Goal: Information Seeking & Learning: Find specific fact

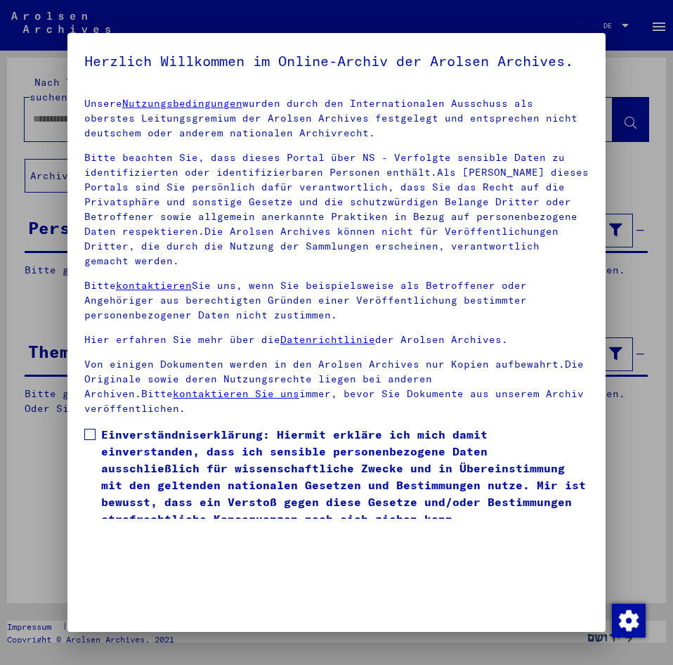
click at [39, 296] on div at bounding box center [336, 332] width 673 height 665
click at [89, 439] on span at bounding box center [89, 434] width 11 height 11
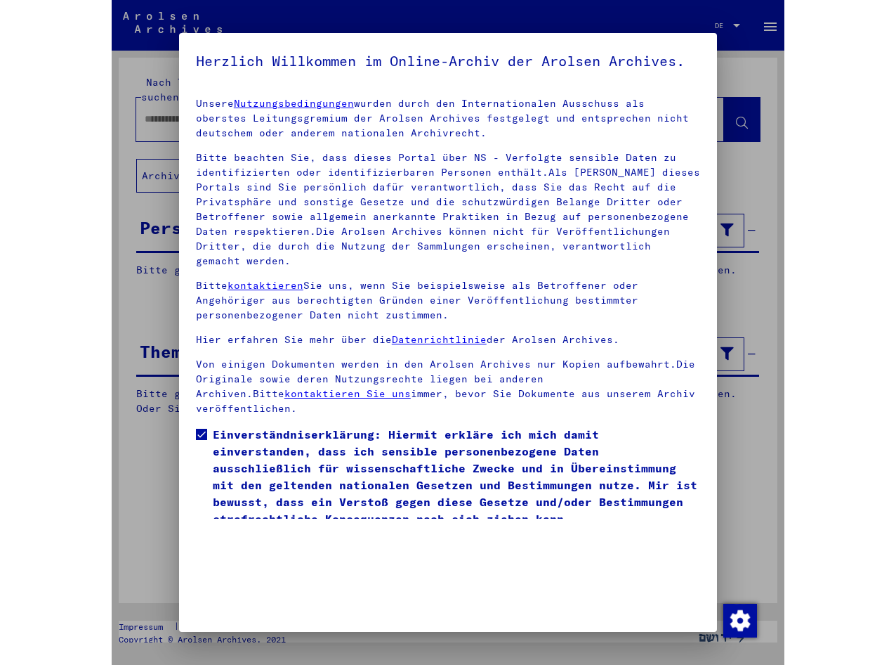
scroll to position [34, 0]
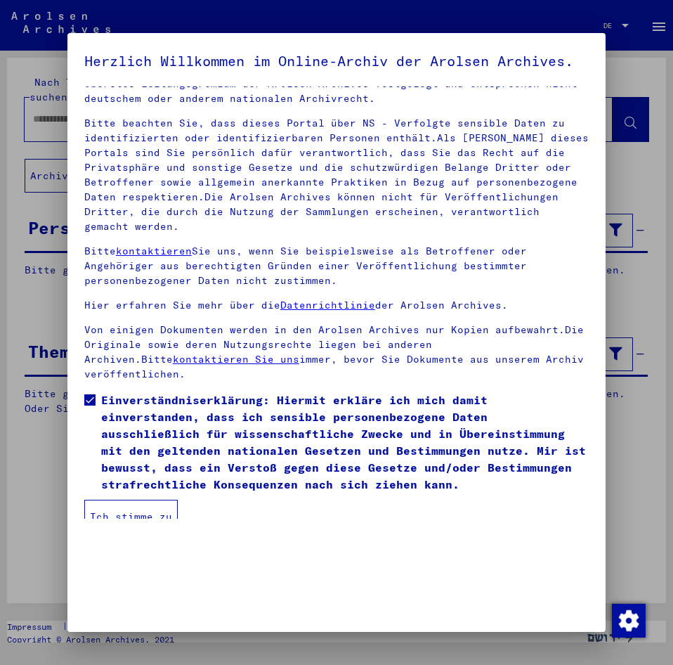
click at [149, 520] on button "Ich stimme zu" at bounding box center [130, 516] width 93 height 34
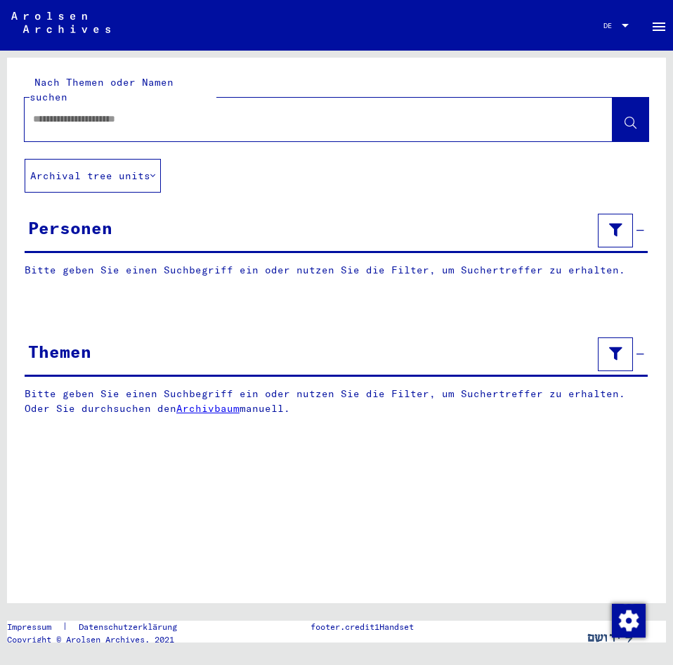
click at [69, 112] on input "text" at bounding box center [306, 119] width 546 height 15
type input "**********"
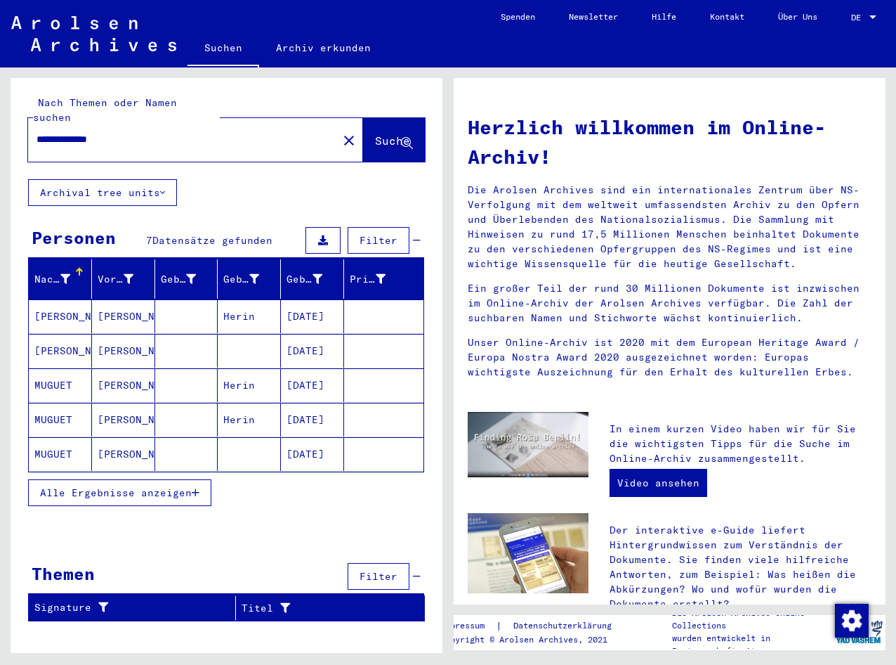
click at [309, 303] on mat-cell "[DATE]" at bounding box center [312, 316] width 63 height 34
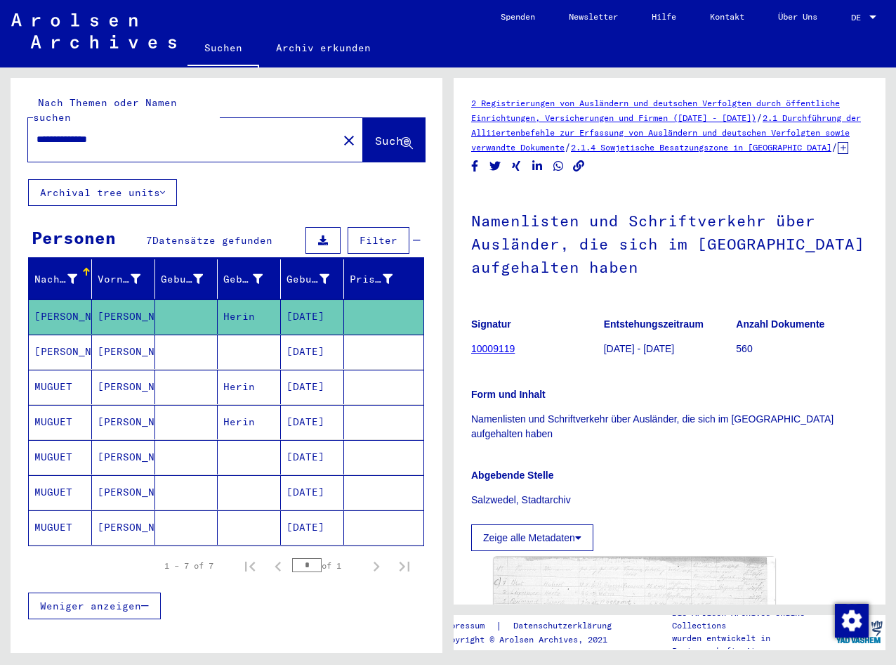
click at [314, 334] on mat-cell "[DATE]" at bounding box center [312, 351] width 63 height 34
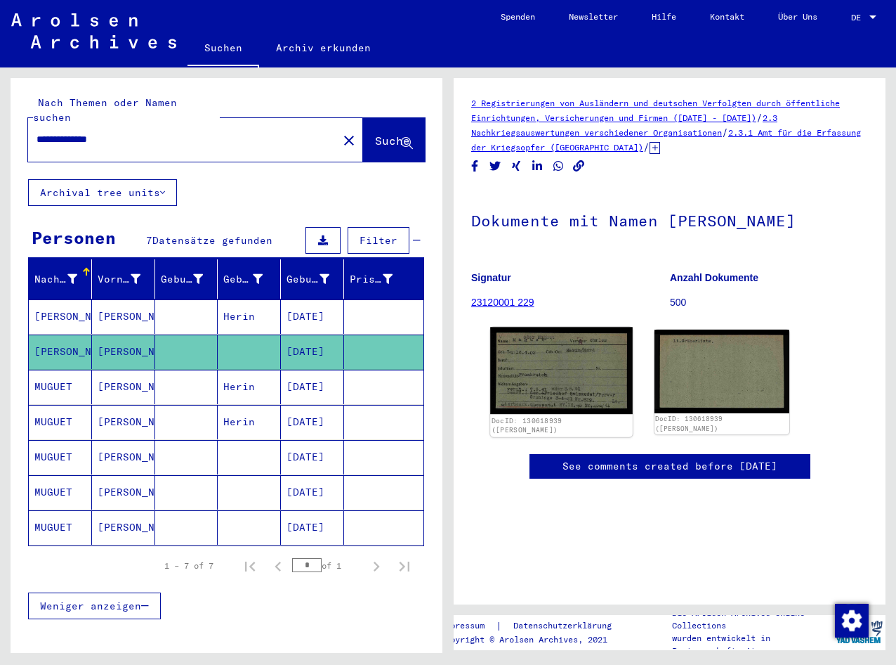
click at [521, 369] on img at bounding box center [561, 370] width 142 height 87
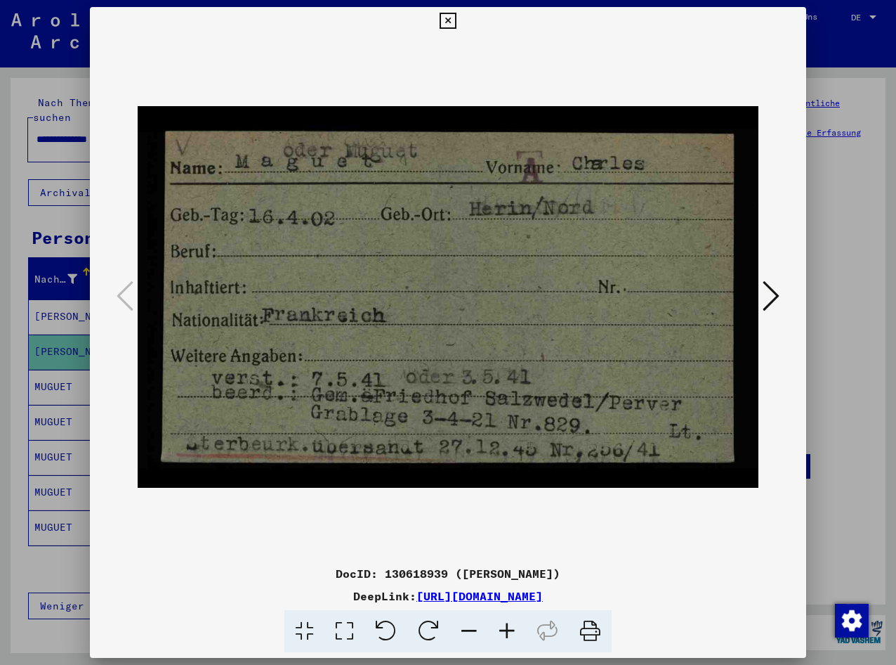
drag, startPoint x: 32, startPoint y: 551, endPoint x: 117, endPoint y: 547, distance: 84.4
click at [34, 551] on div at bounding box center [448, 332] width 896 height 665
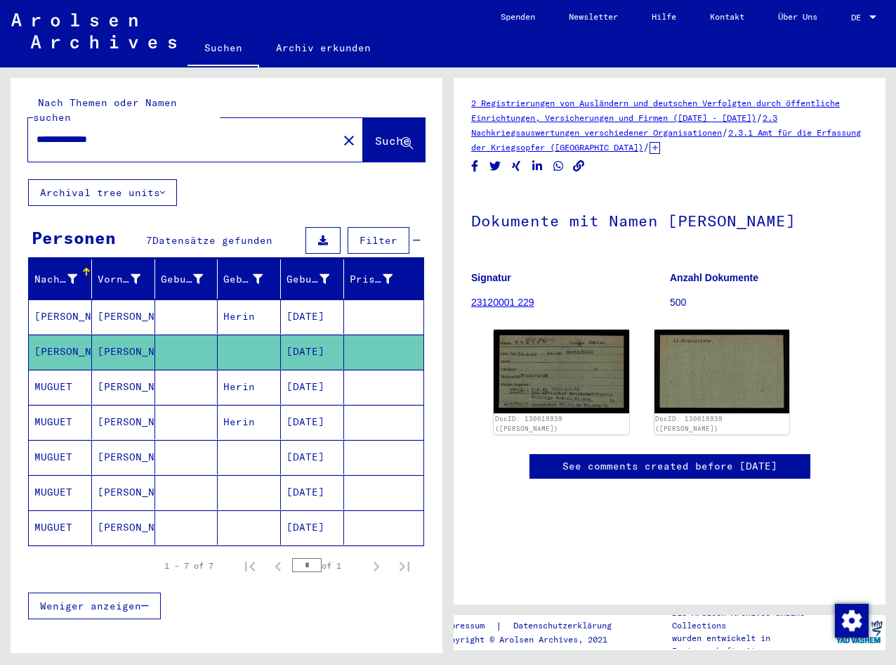
click at [310, 378] on mat-cell "[DATE]" at bounding box center [312, 387] width 63 height 34
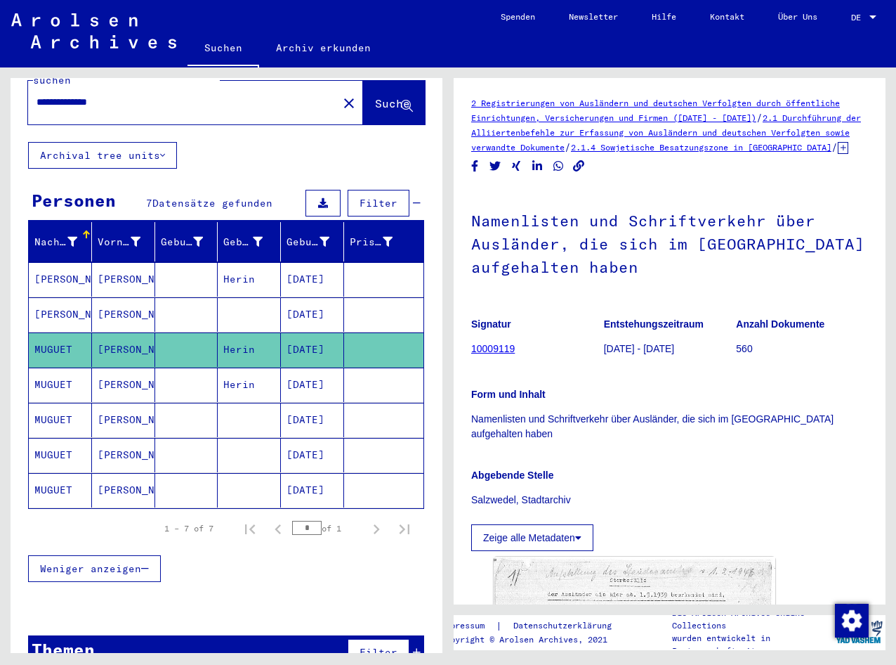
scroll to position [56, 0]
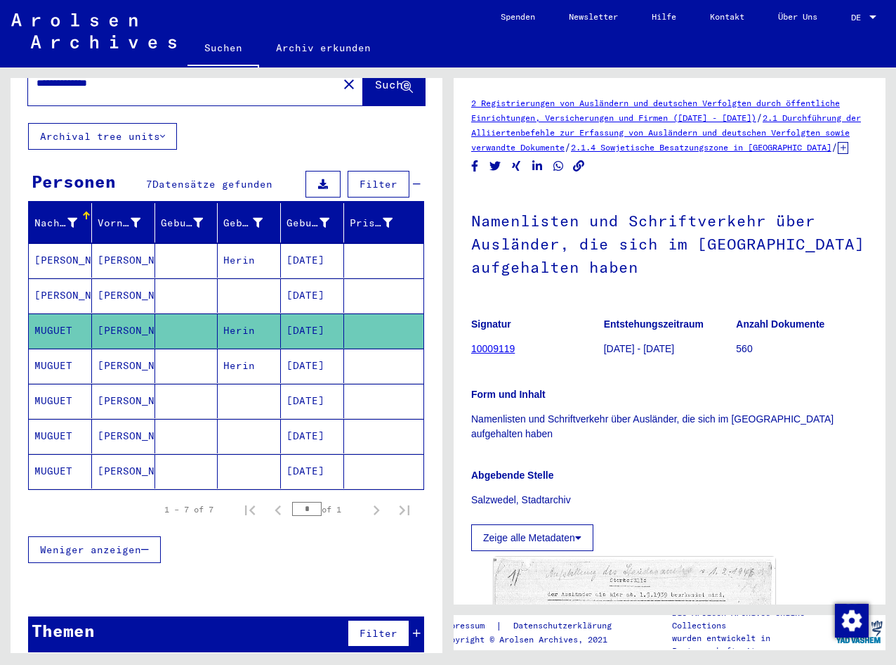
click at [281, 353] on mat-cell "[DATE]" at bounding box center [312, 365] width 63 height 34
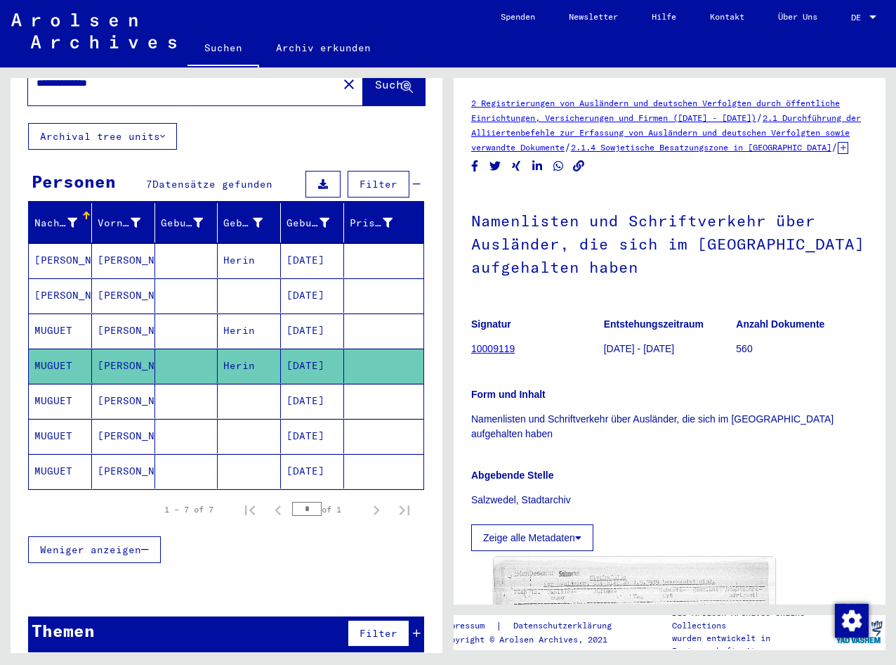
scroll to position [140, 0]
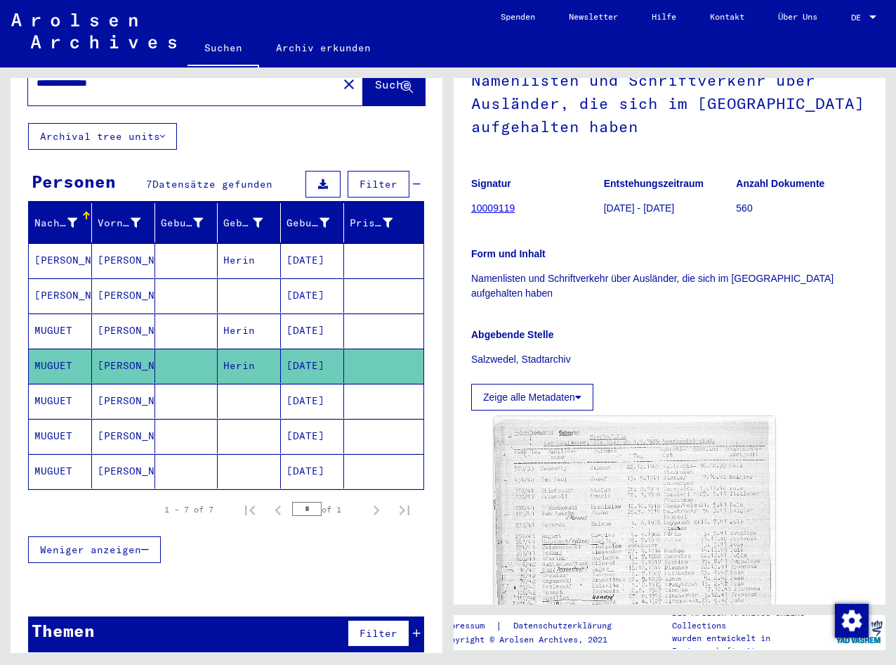
click at [329, 391] on mat-cell "[DATE]" at bounding box center [312, 401] width 63 height 34
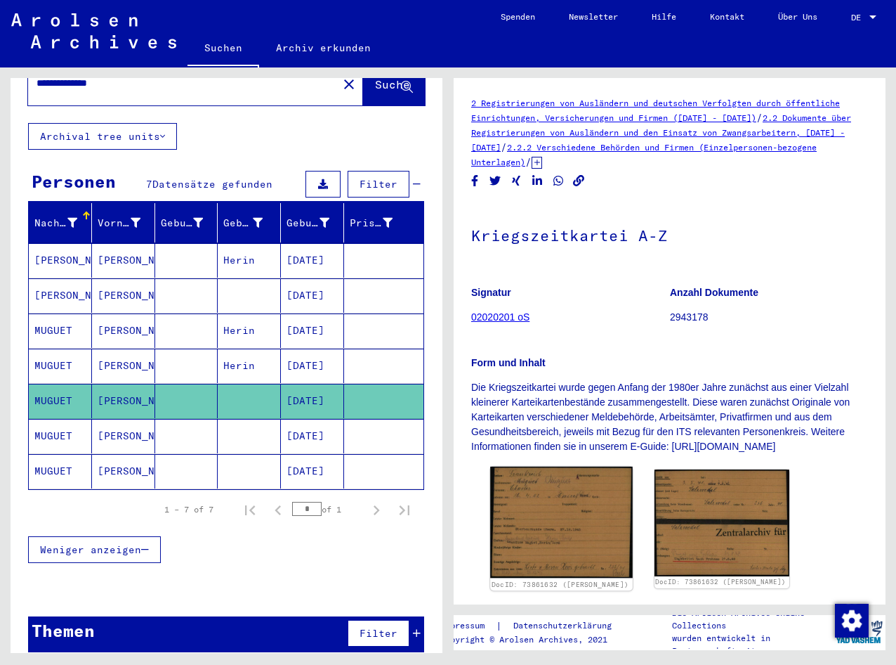
click at [579, 472] on img at bounding box center [561, 521] width 142 height 111
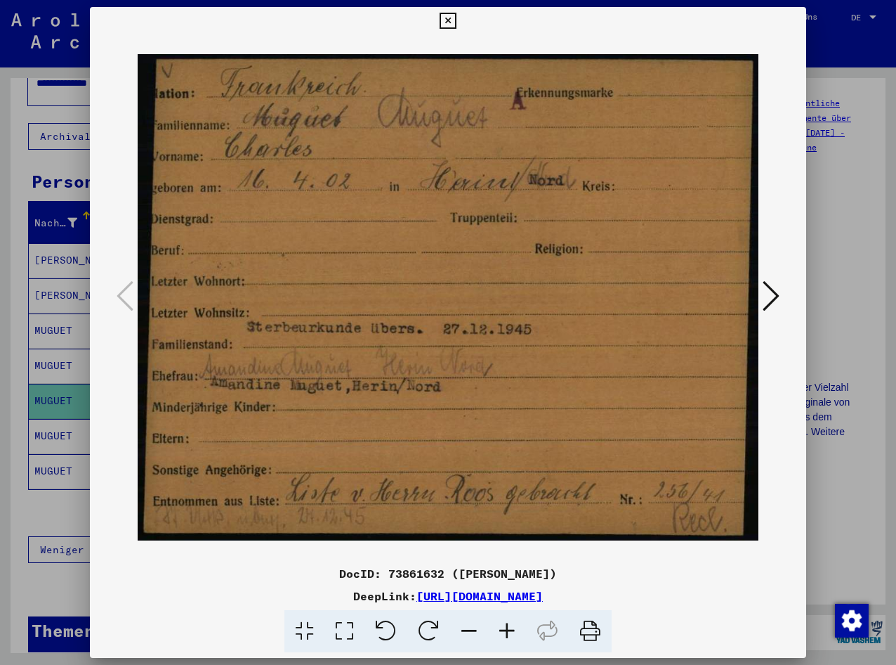
click at [58, 499] on div at bounding box center [448, 332] width 896 height 665
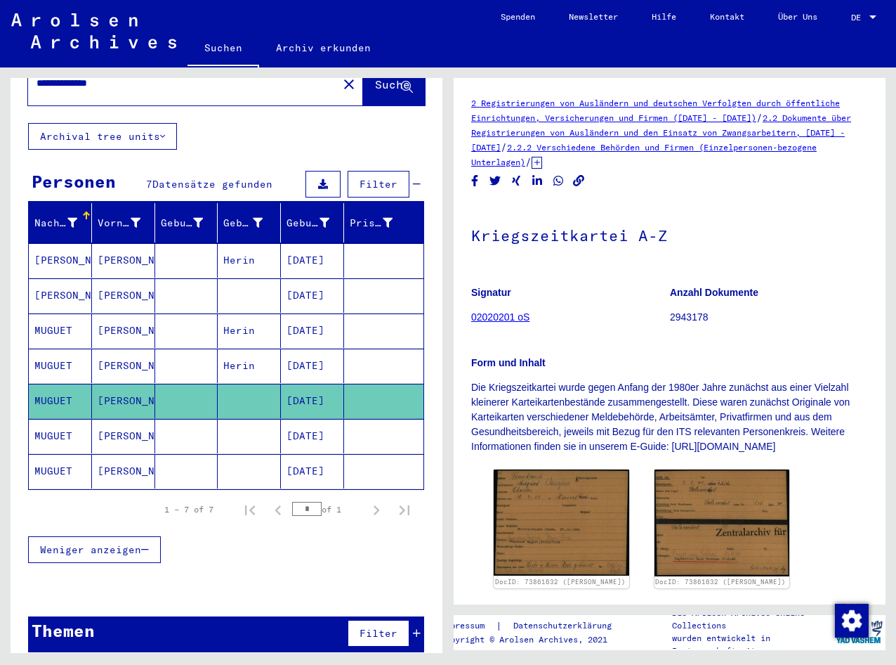
click at [315, 419] on mat-cell "[DATE]" at bounding box center [312, 436] width 63 height 34
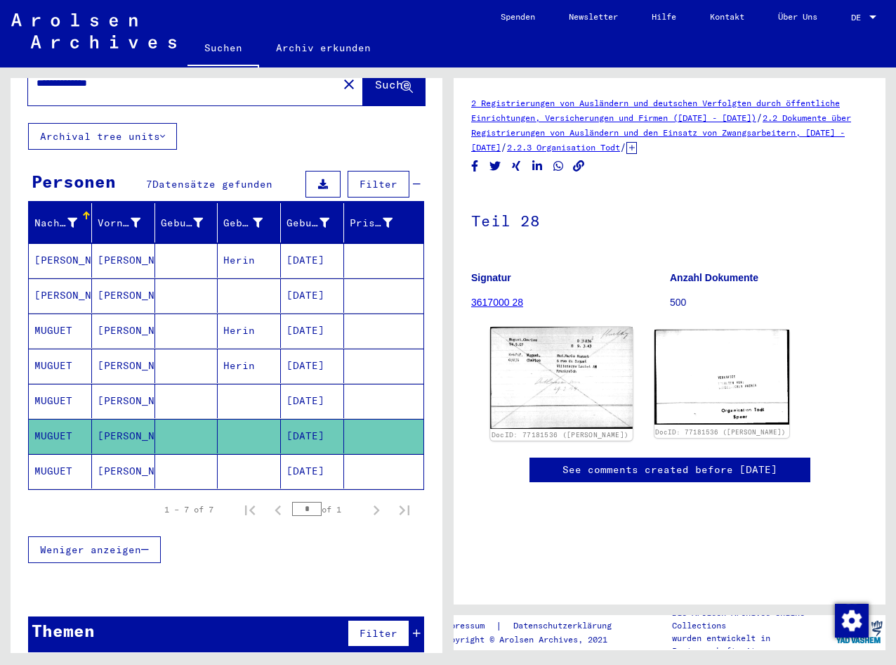
click at [530, 387] on img at bounding box center [561, 377] width 142 height 101
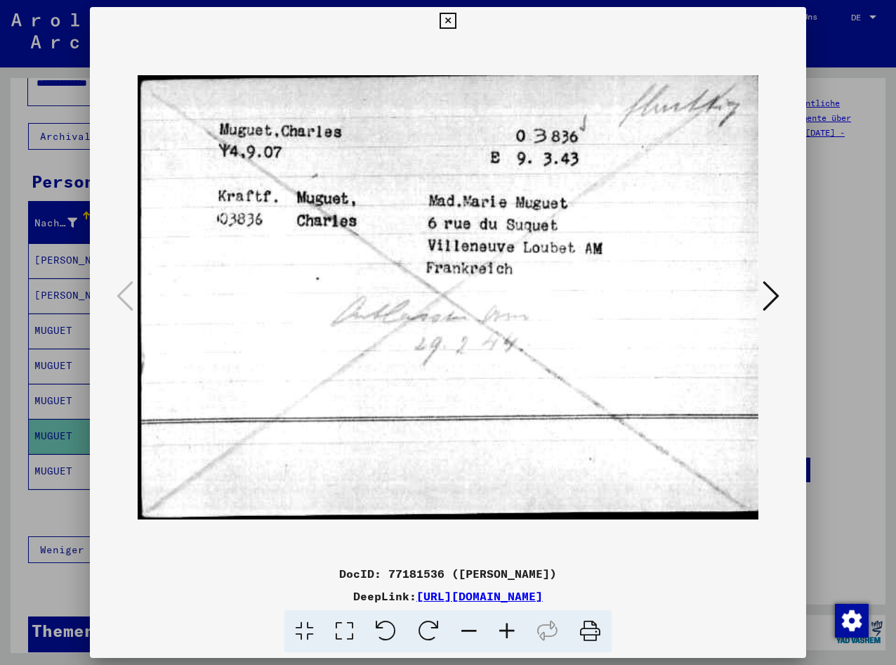
click at [25, 511] on div at bounding box center [448, 332] width 896 height 665
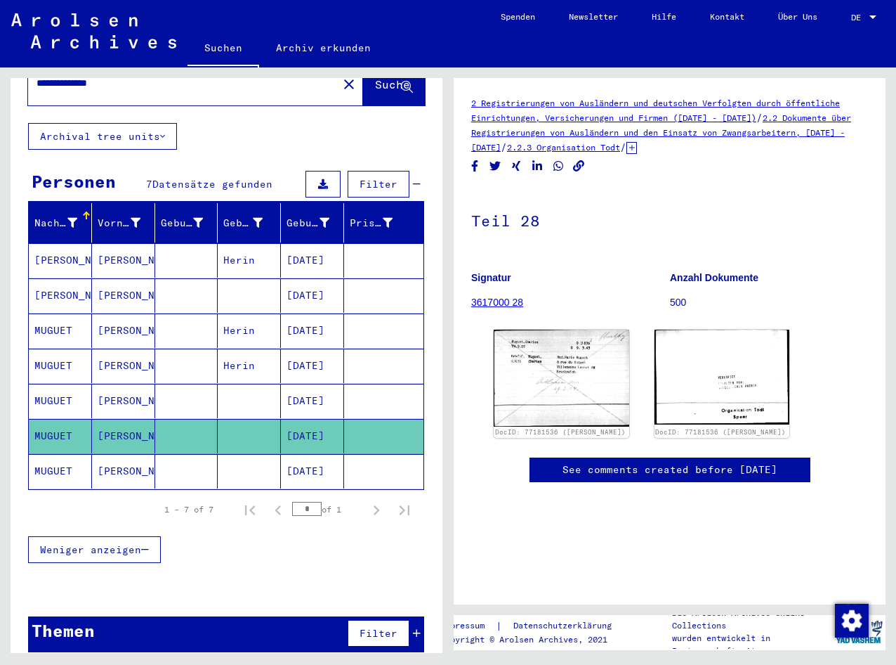
click at [281, 454] on mat-cell "[DATE]" at bounding box center [312, 471] width 63 height 34
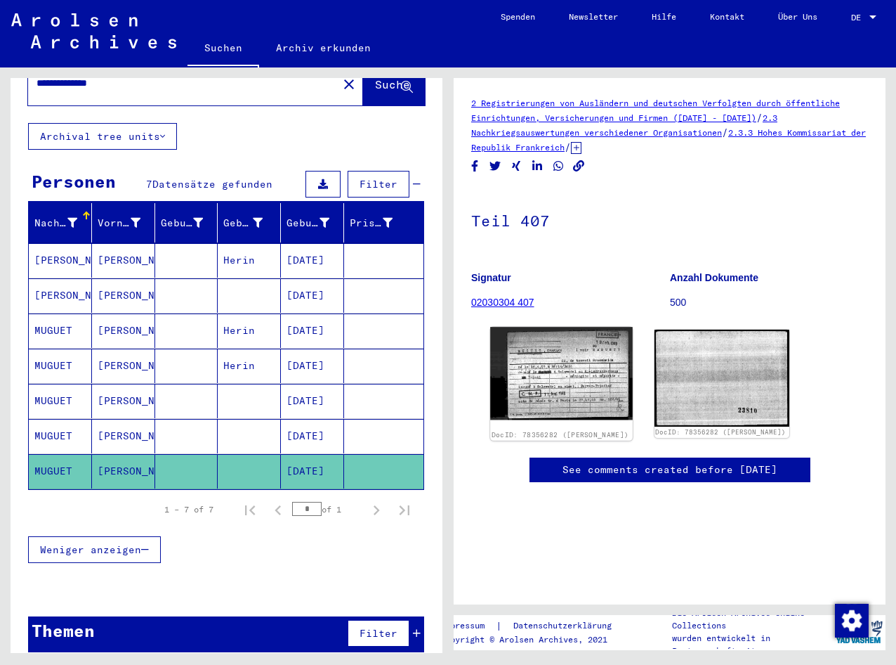
click at [617, 392] on img at bounding box center [561, 373] width 142 height 93
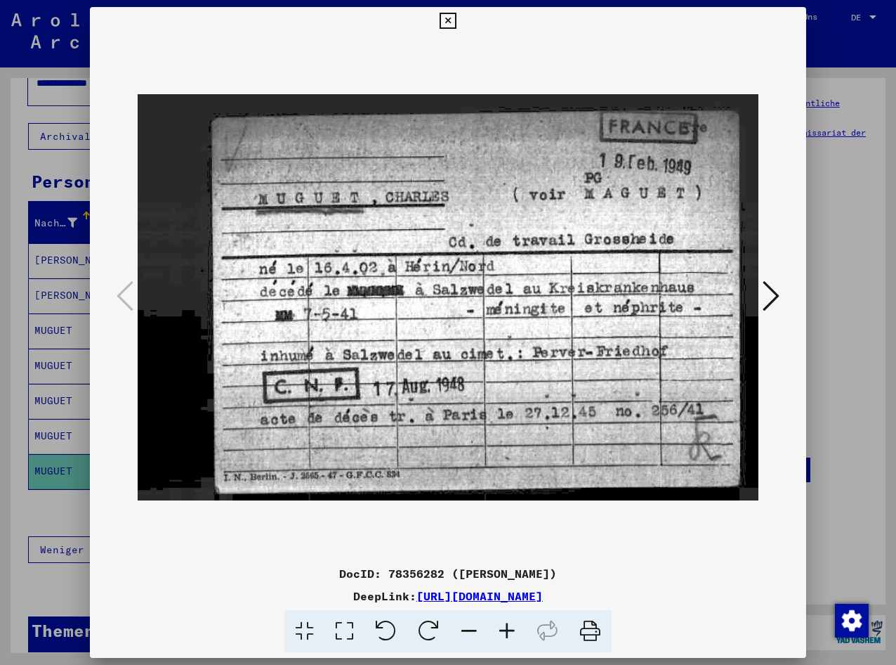
click at [672, 301] on img at bounding box center [449, 297] width 622 height 524
click at [672, 302] on icon at bounding box center [771, 296] width 17 height 34
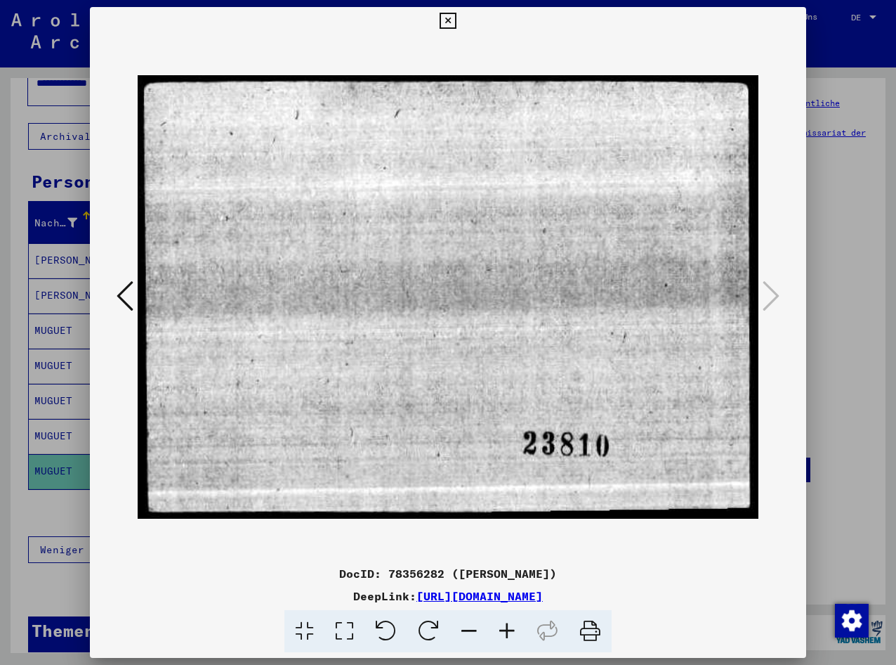
click at [129, 280] on icon at bounding box center [125, 296] width 17 height 34
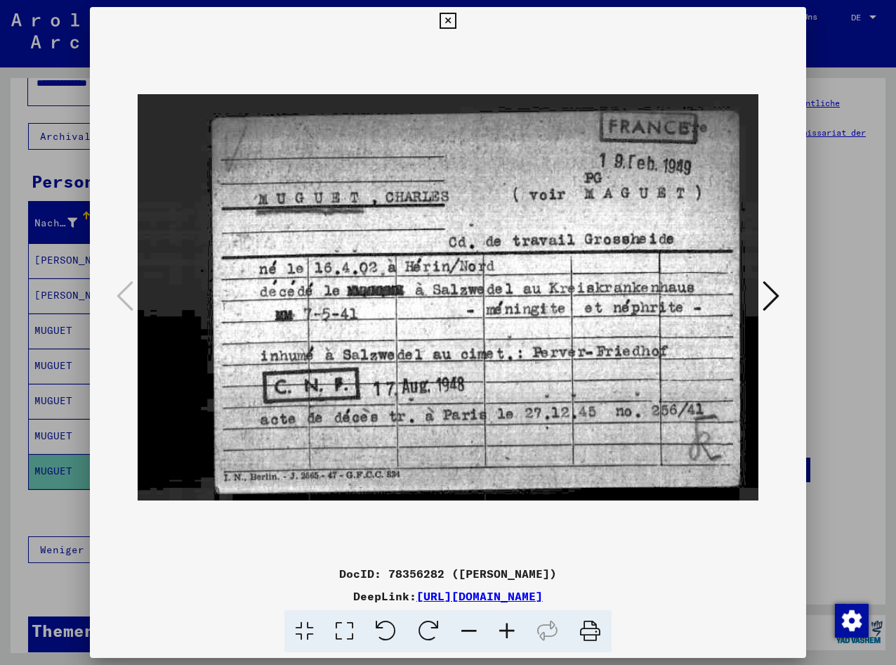
click at [498, 542] on img at bounding box center [449, 297] width 622 height 524
drag, startPoint x: 326, startPoint y: 567, endPoint x: 565, endPoint y: 569, distance: 238.9
click at [565, 569] on div "DocID: 78356282 ([PERSON_NAME])" at bounding box center [448, 573] width 717 height 17
drag, startPoint x: 565, startPoint y: 569, endPoint x: 474, endPoint y: 570, distance: 90.6
copy div "DocID: 78356282 ([PERSON_NAME])"
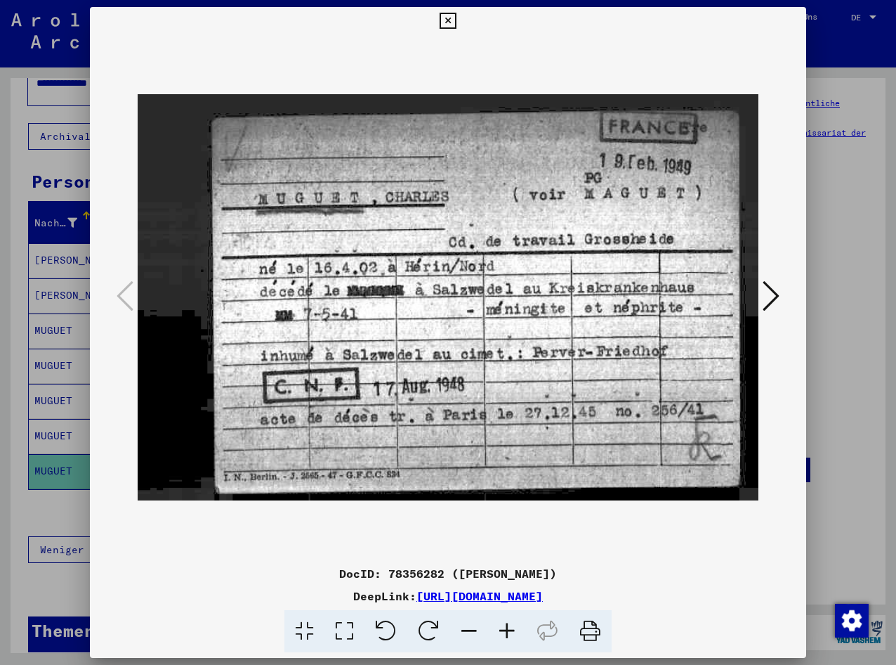
click at [544, 433] on img at bounding box center [449, 297] width 622 height 524
click at [672, 554] on img at bounding box center [449, 297] width 622 height 524
click at [672, 308] on icon at bounding box center [771, 296] width 17 height 34
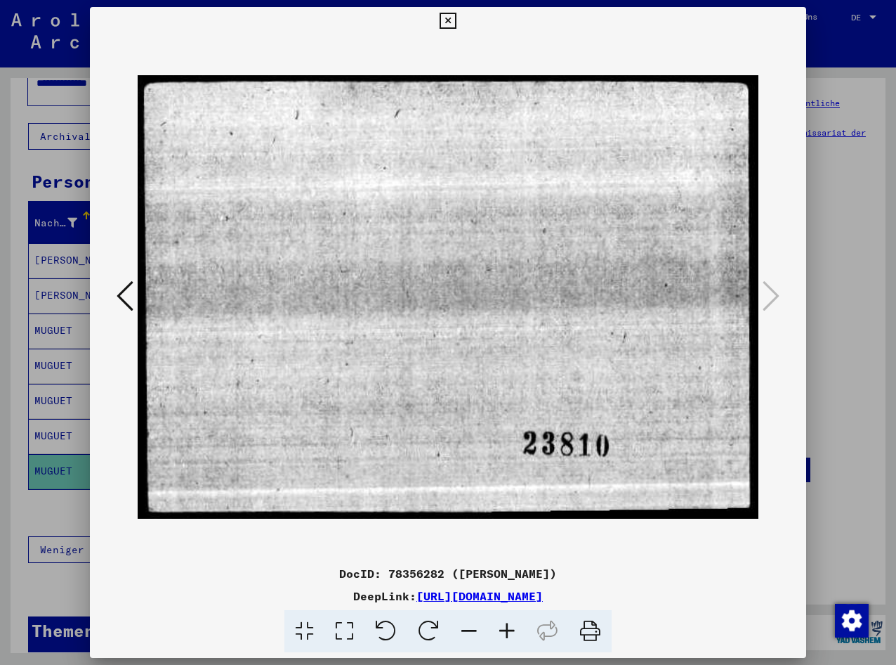
click at [34, 426] on div at bounding box center [448, 332] width 896 height 665
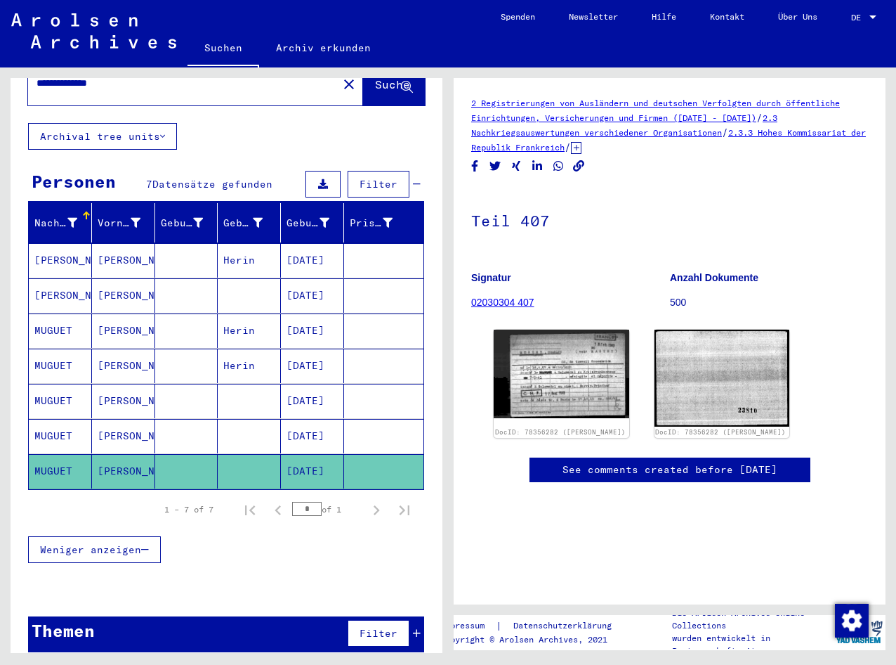
click at [310, 424] on mat-cell "[DATE]" at bounding box center [312, 436] width 63 height 34
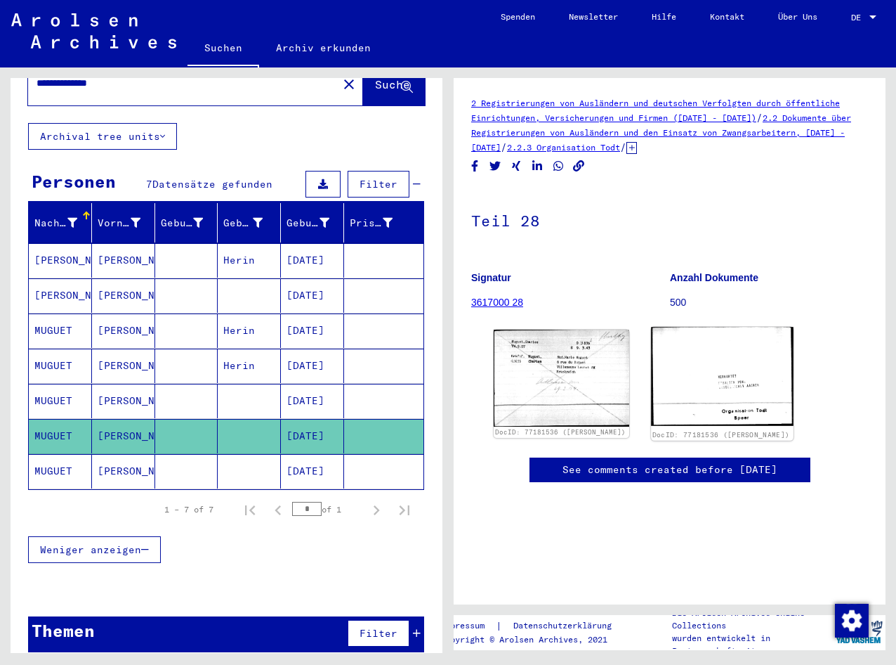
click at [672, 370] on img at bounding box center [722, 376] width 142 height 99
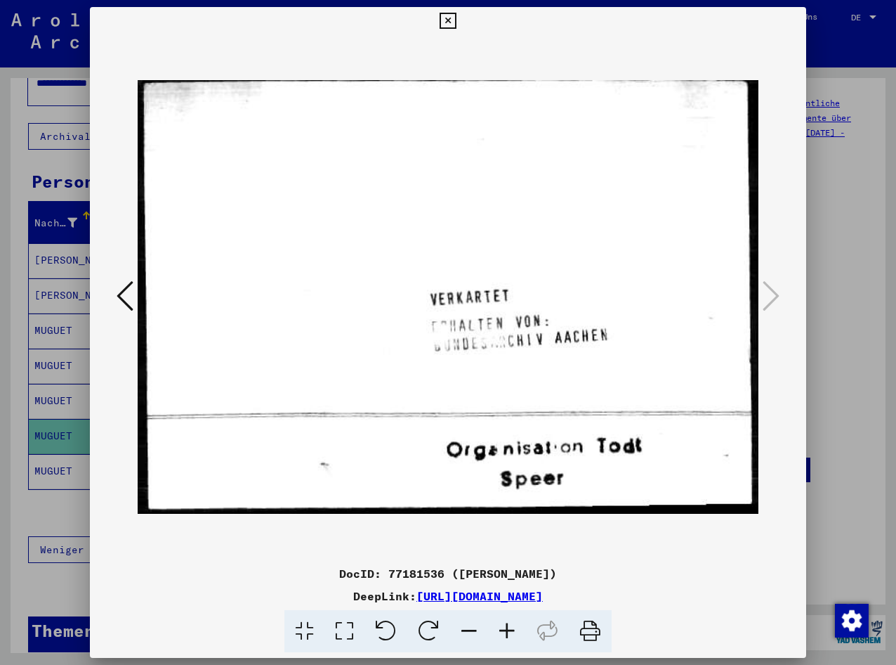
click at [63, 561] on div at bounding box center [448, 332] width 896 height 665
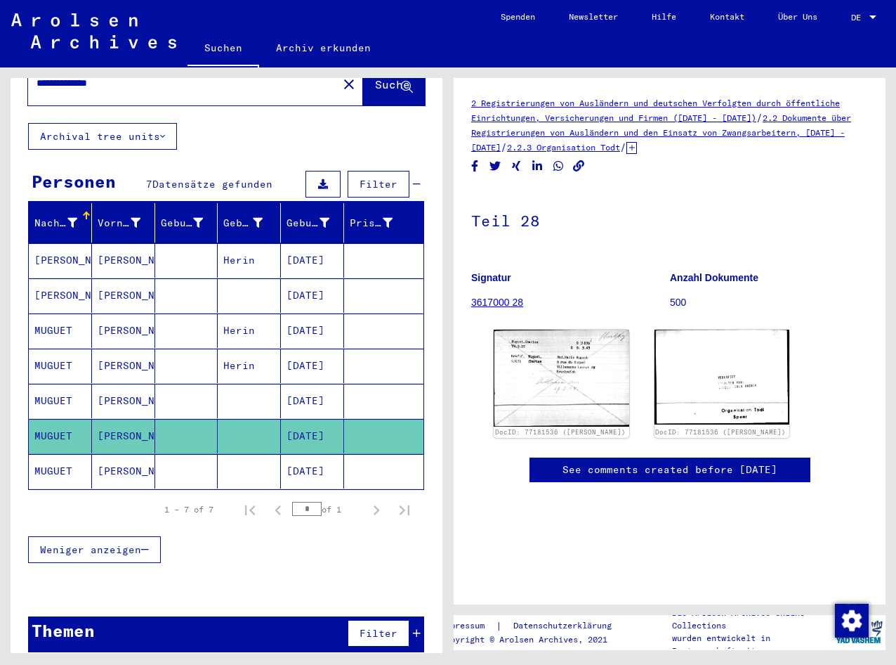
click at [315, 389] on mat-cell "[DATE]" at bounding box center [312, 401] width 63 height 34
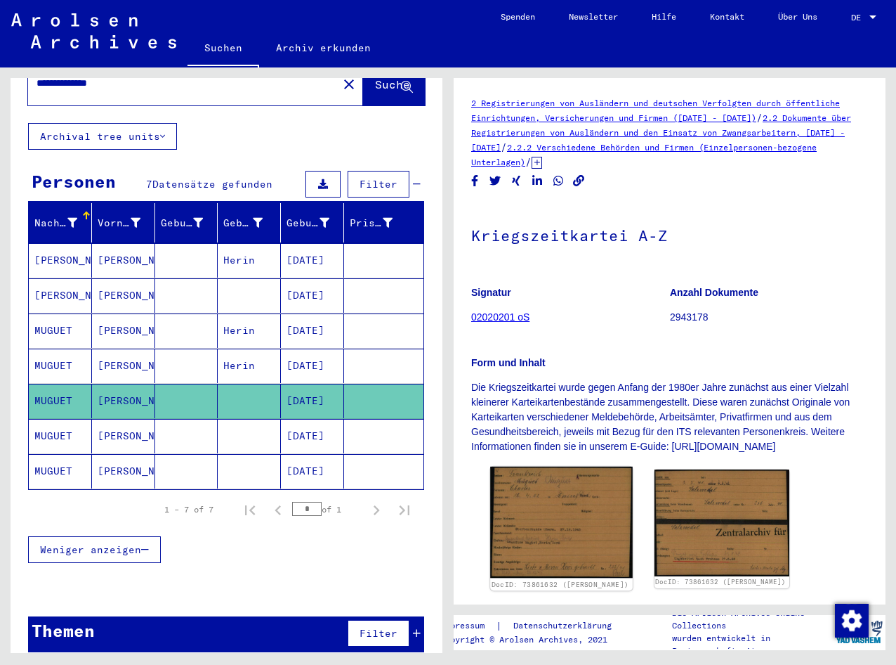
click at [504, 502] on img at bounding box center [561, 521] width 142 height 111
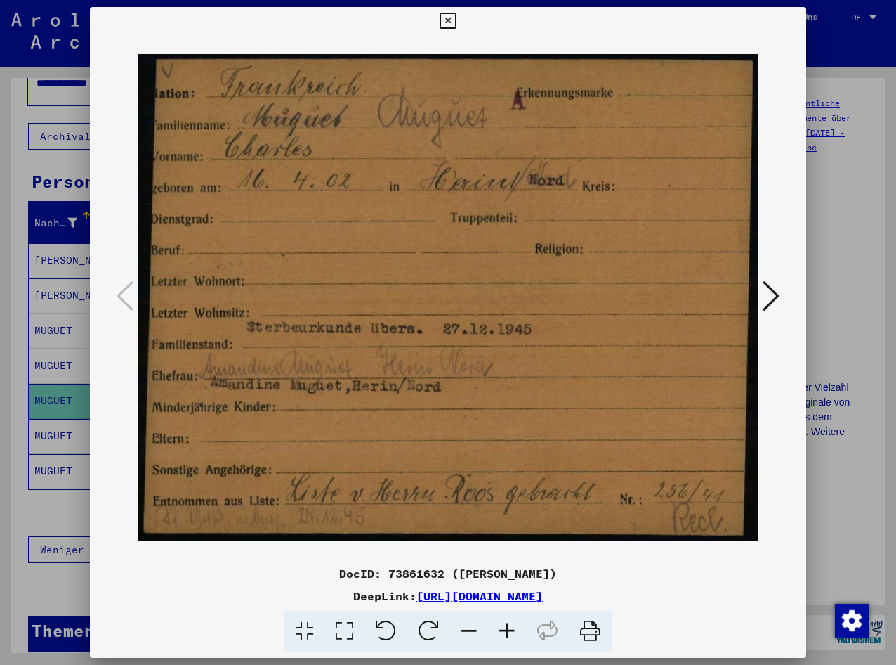
click at [672, 314] on button at bounding box center [771, 297] width 25 height 40
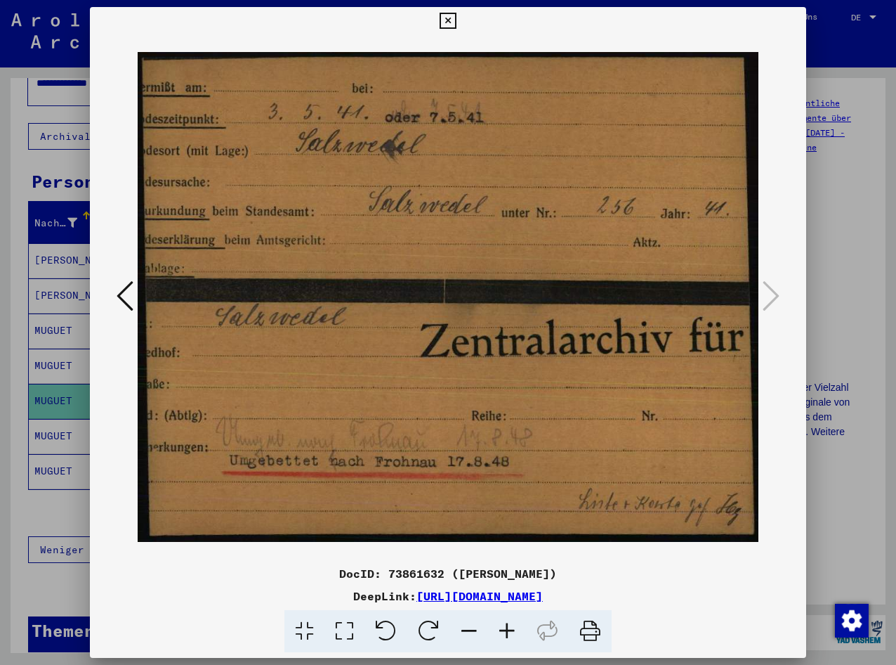
click at [55, 501] on div at bounding box center [448, 332] width 896 height 665
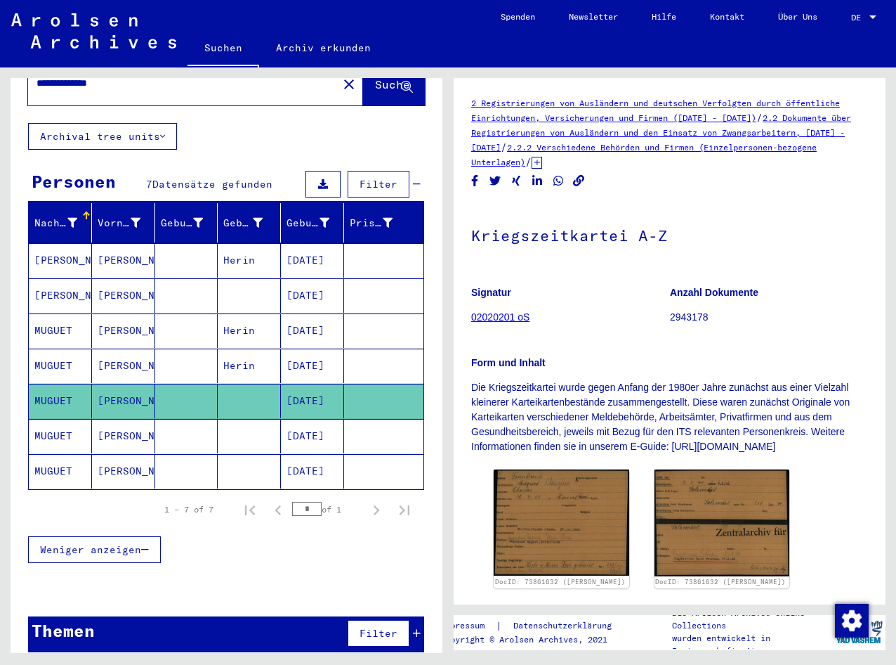
click at [308, 351] on mat-cell "[DATE]" at bounding box center [312, 365] width 63 height 34
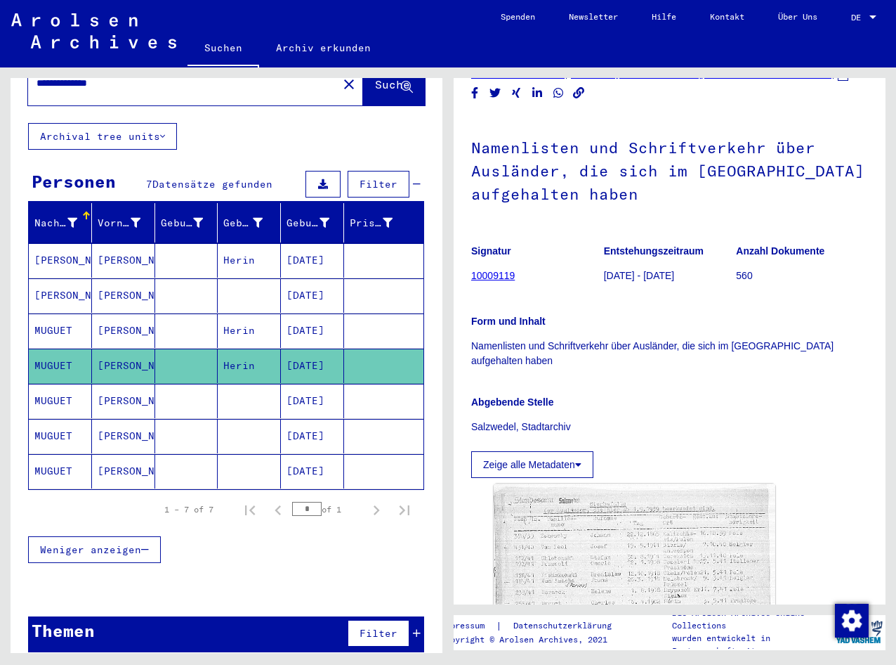
scroll to position [140, 0]
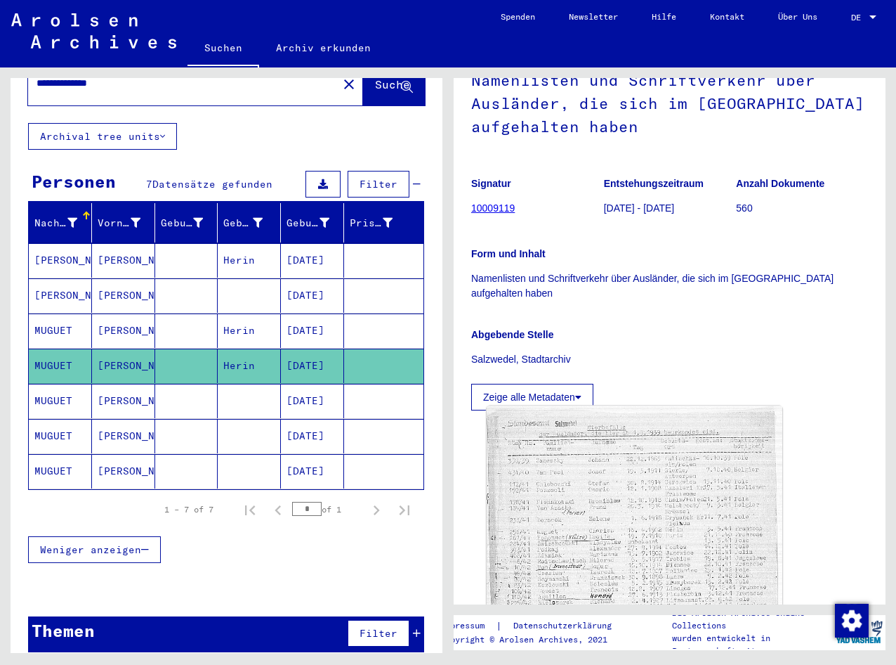
click at [575, 500] on img at bounding box center [635, 615] width 296 height 419
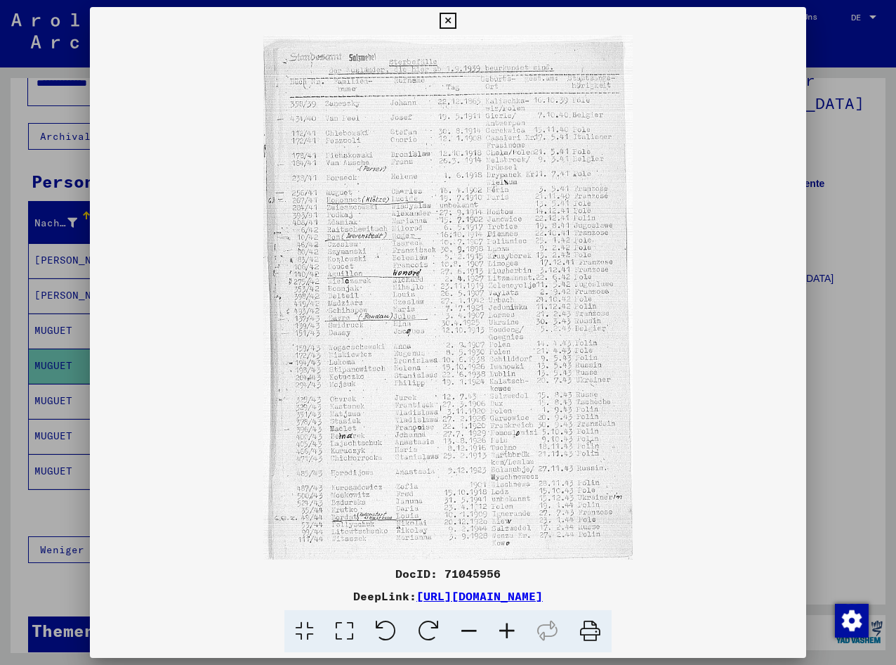
click at [514, 630] on icon at bounding box center [507, 631] width 38 height 43
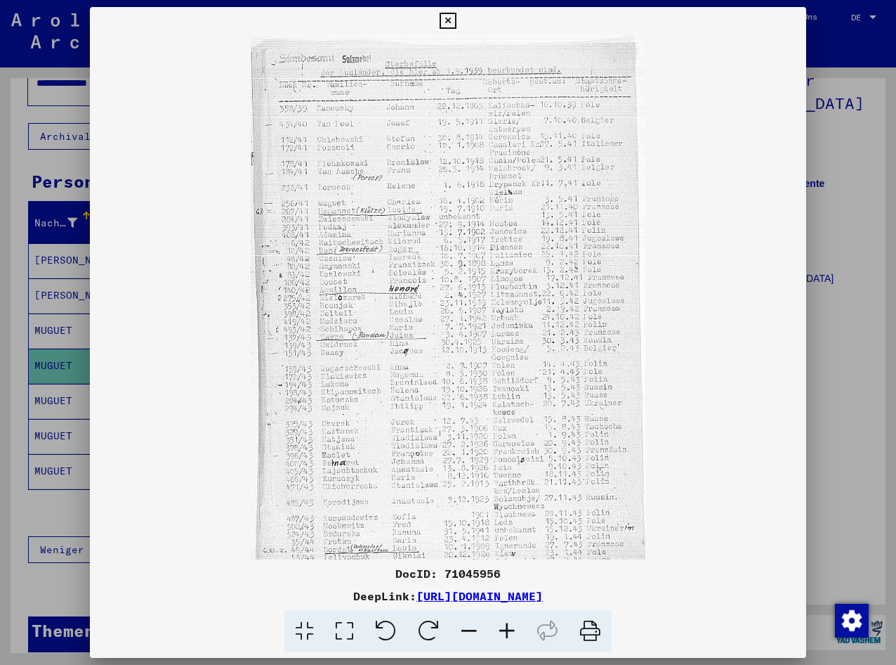
click at [514, 630] on icon at bounding box center [507, 631] width 38 height 43
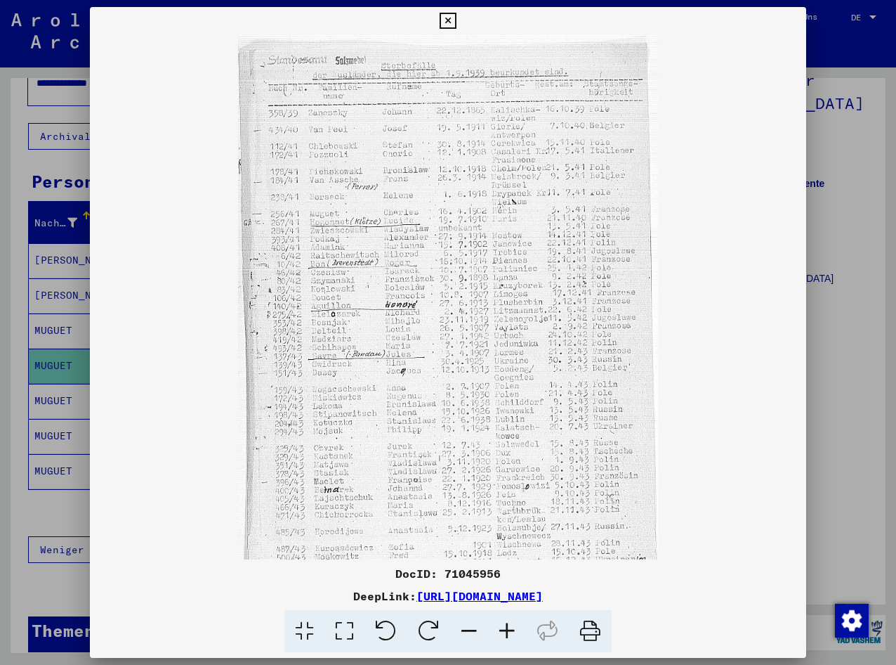
click at [511, 631] on icon at bounding box center [507, 631] width 38 height 43
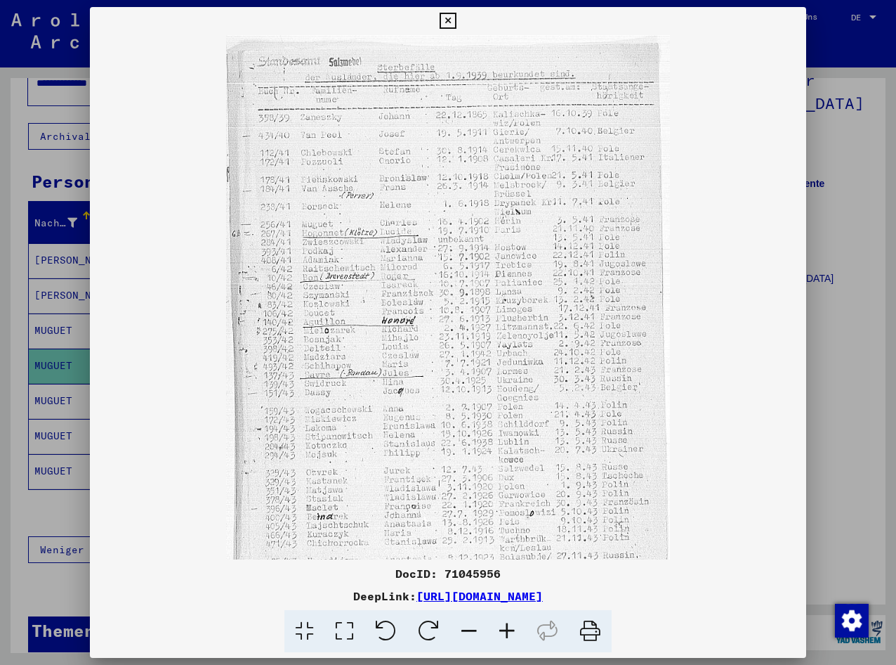
click at [511, 631] on icon at bounding box center [507, 631] width 38 height 43
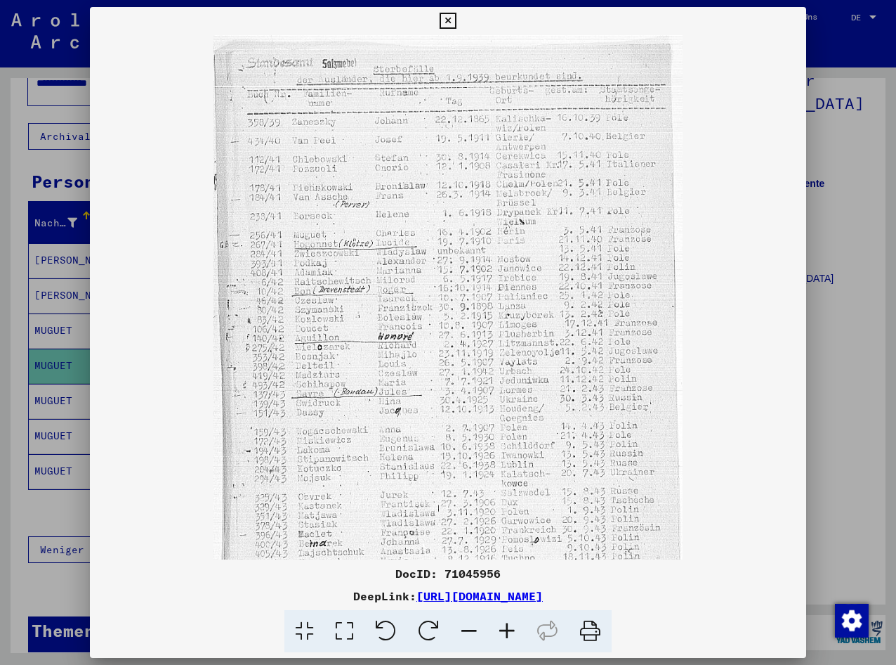
click at [511, 631] on icon at bounding box center [507, 631] width 38 height 43
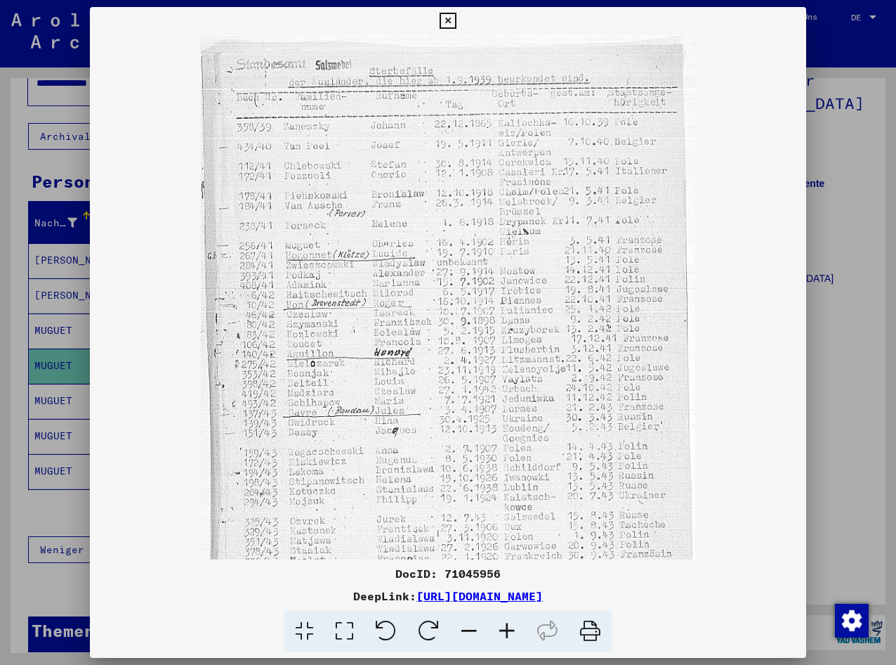
click at [511, 631] on icon at bounding box center [507, 631] width 38 height 43
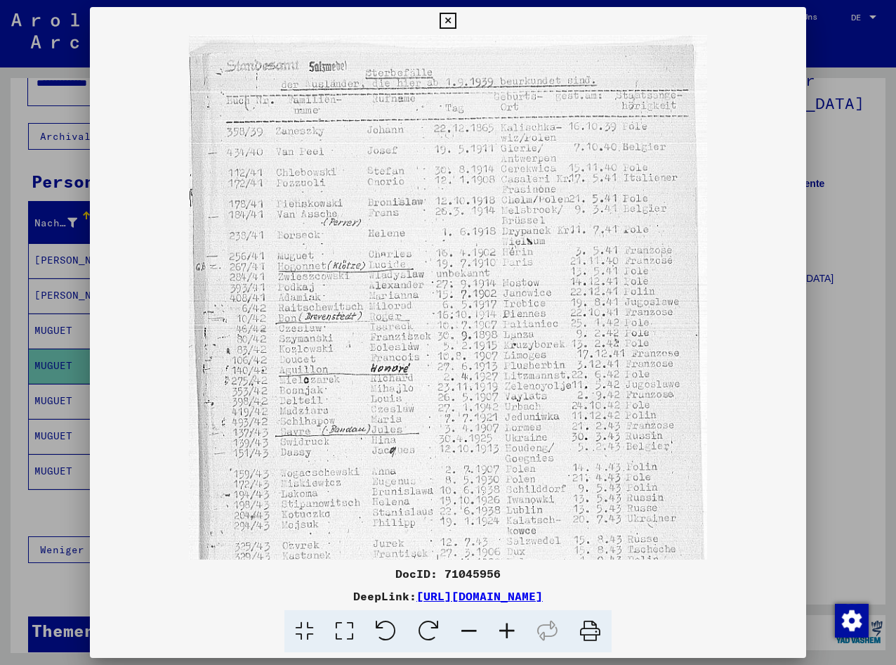
click at [43, 315] on div at bounding box center [448, 332] width 896 height 665
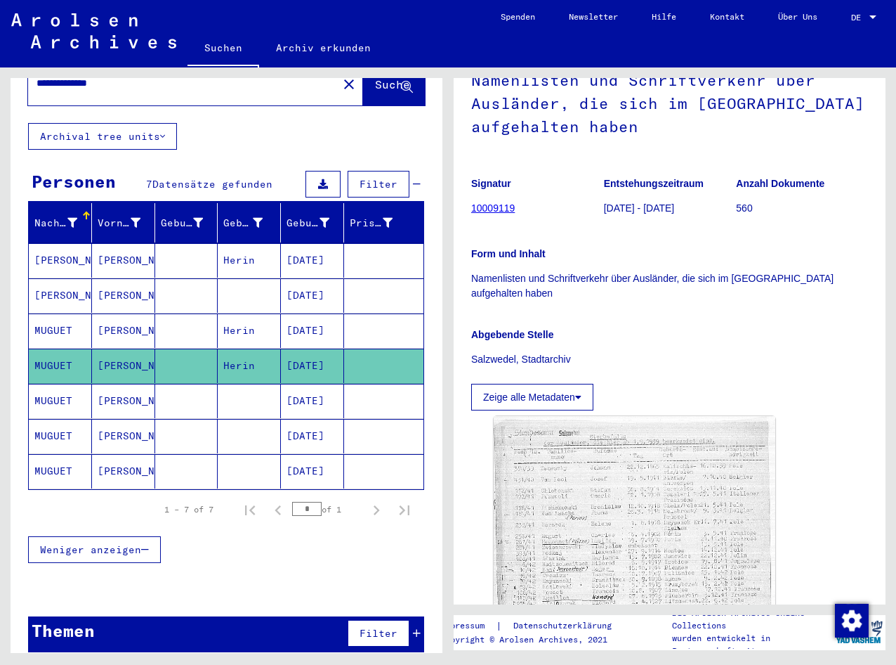
click at [310, 313] on mat-cell "[DATE]" at bounding box center [312, 330] width 63 height 34
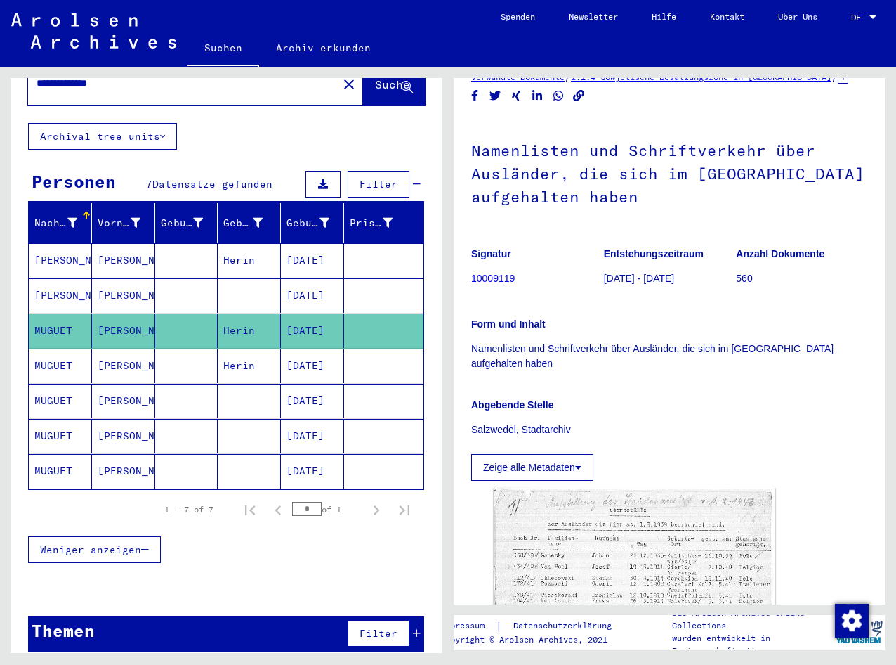
scroll to position [211, 0]
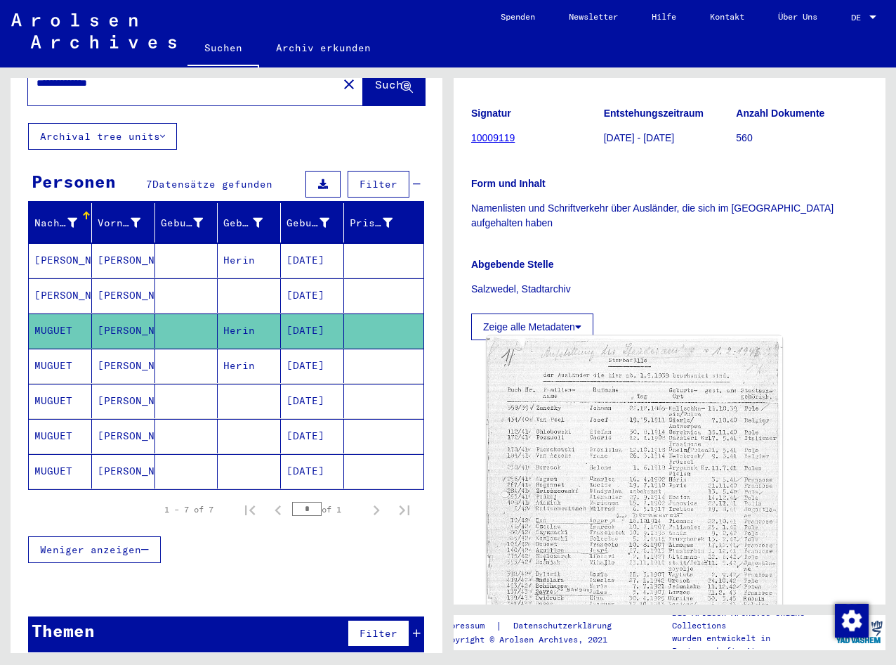
click at [627, 488] on img at bounding box center [635, 543] width 296 height 414
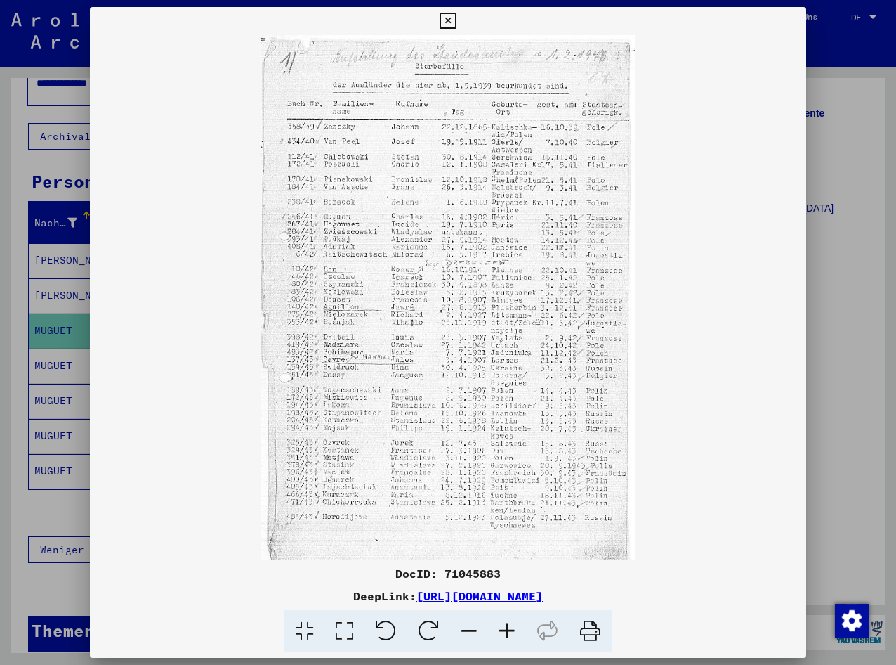
click at [672, 338] on div at bounding box center [448, 332] width 896 height 665
